Goal: Navigation & Orientation: Find specific page/section

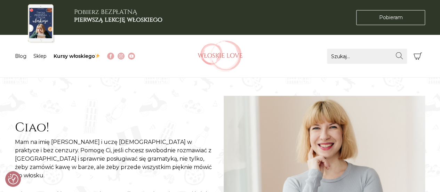
click at [213, 58] on img at bounding box center [220, 55] width 45 height 31
